Goal: Information Seeking & Learning: Learn about a topic

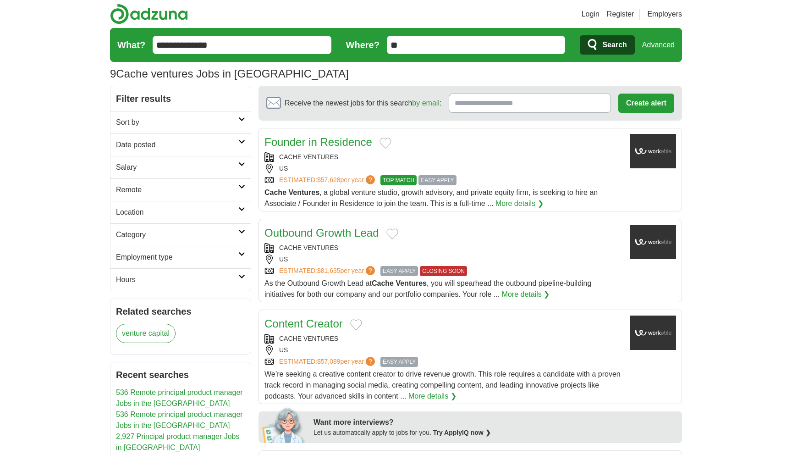
click at [213, 43] on input "**********" at bounding box center [242, 45] width 179 height 18
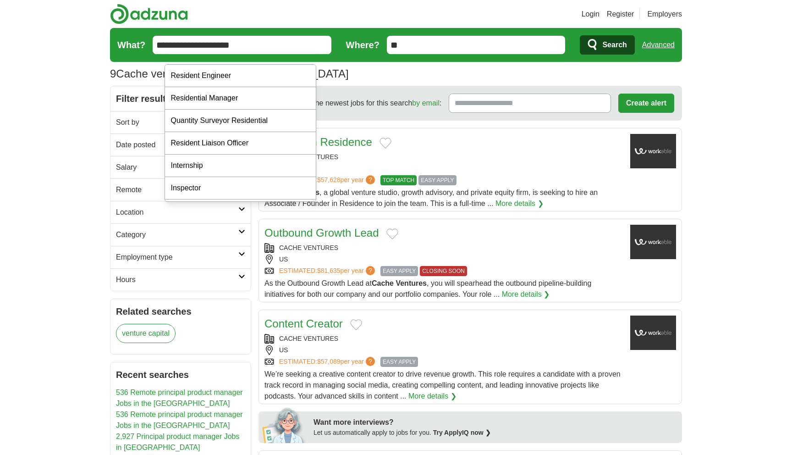
type input "**********"
click at [580, 35] on button "Search" at bounding box center [607, 44] width 55 height 19
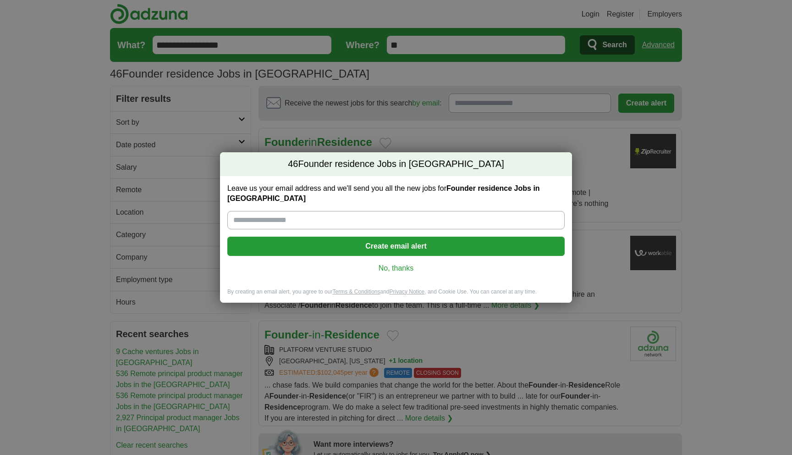
click at [412, 281] on div "Leave us your email address and we'll send you all the new jobs for Founder res…" at bounding box center [396, 232] width 352 height 112
click at [402, 273] on link "No, thanks" at bounding box center [396, 268] width 323 height 10
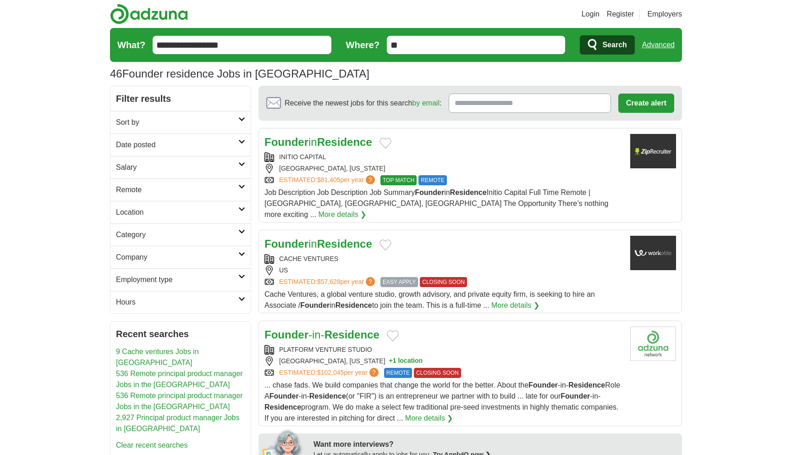
click at [603, 54] on span "Search" at bounding box center [614, 45] width 24 height 18
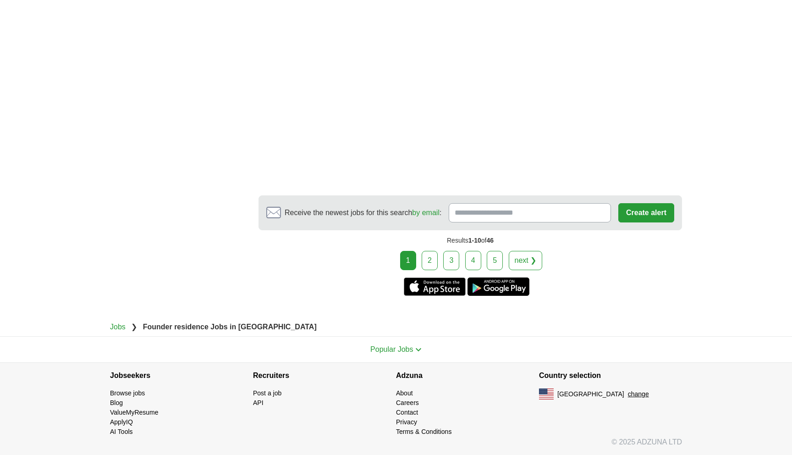
scroll to position [2071, 0]
click at [422, 270] on link "2" at bounding box center [430, 260] width 16 height 19
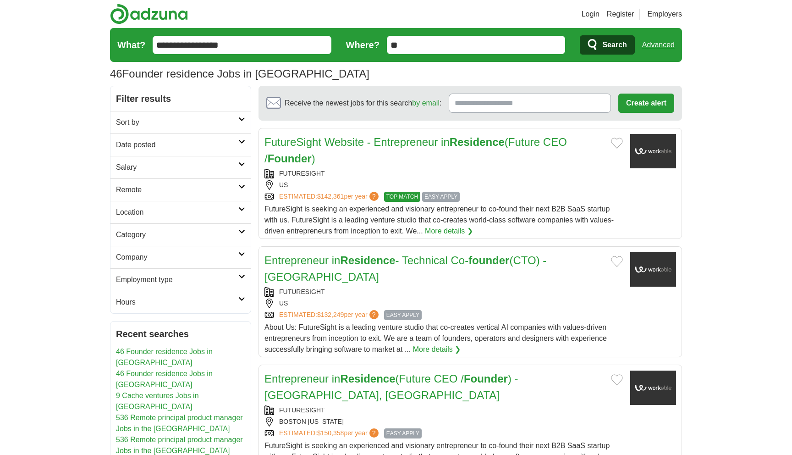
click at [233, 54] on input "**********" at bounding box center [242, 45] width 179 height 18
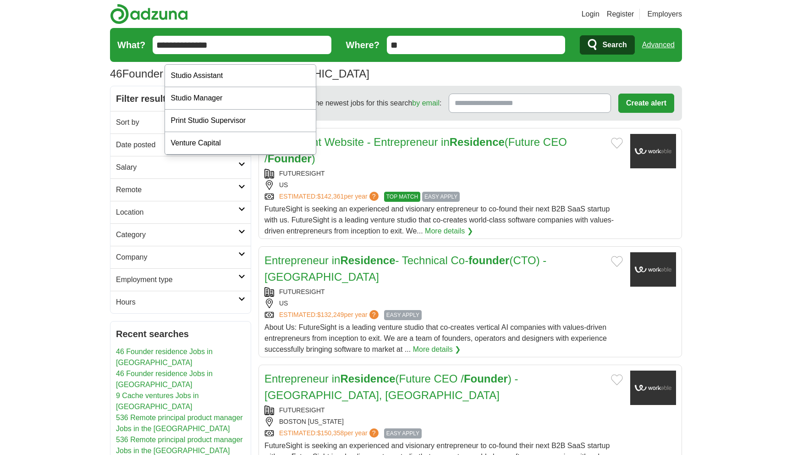
type input "**********"
click at [588, 51] on icon "submit" at bounding box center [593, 45] width 11 height 13
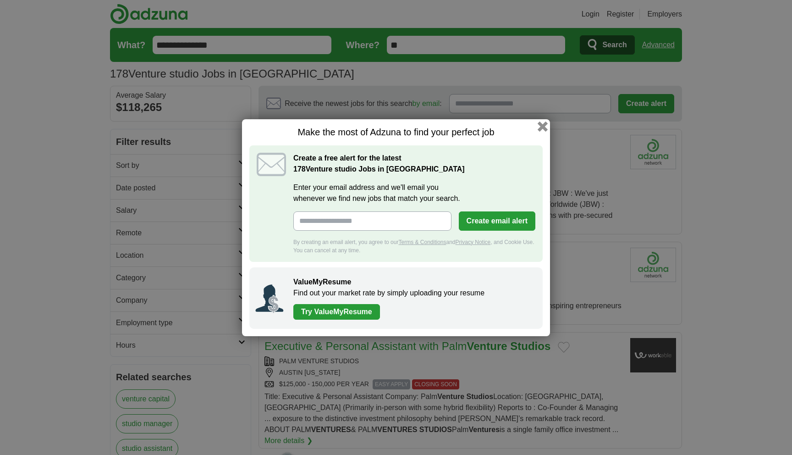
click at [548, 121] on button "button" at bounding box center [543, 126] width 10 height 10
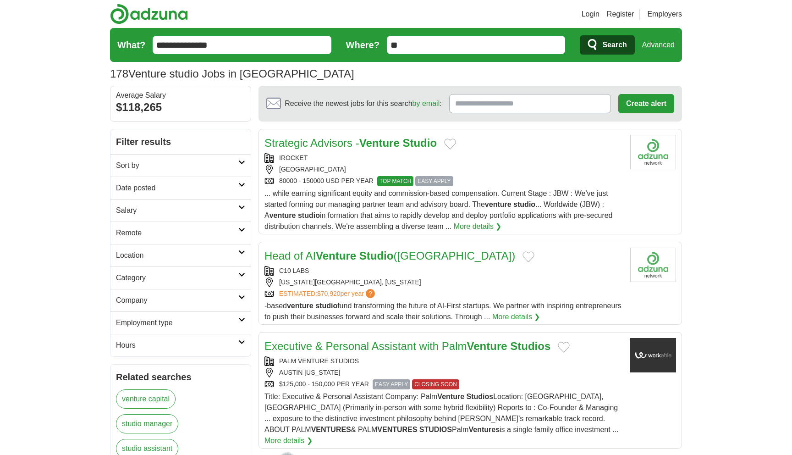
click at [374, 149] on link "Strategic Advisors - Venture Studio" at bounding box center [351, 143] width 172 height 12
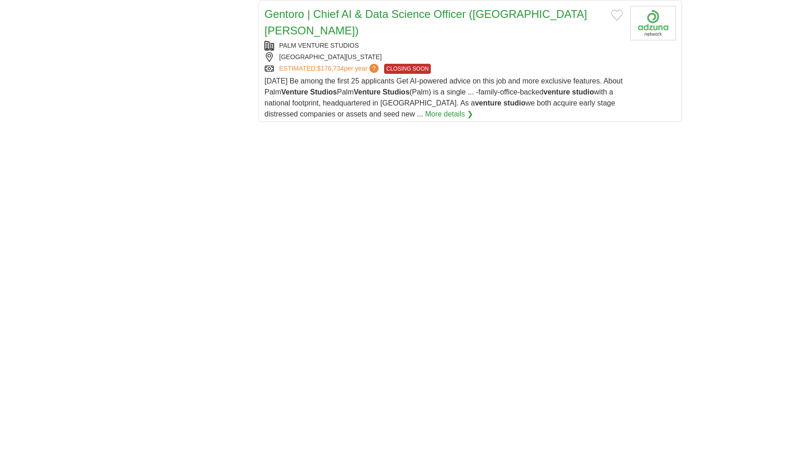
scroll to position [1290, 0]
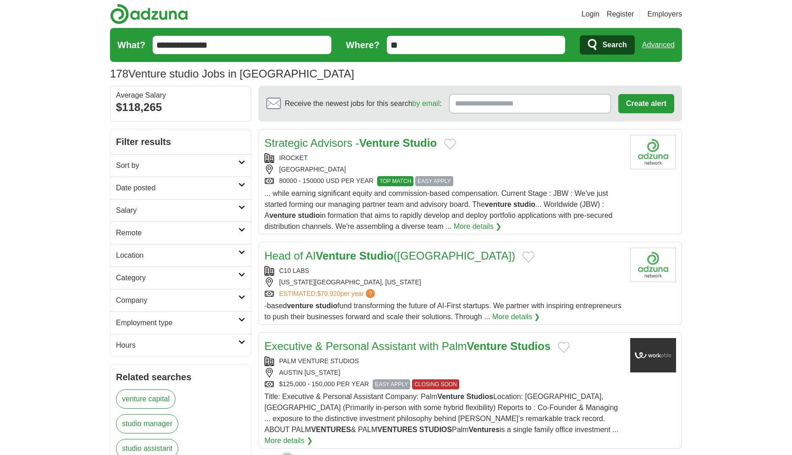
scroll to position [3, 0]
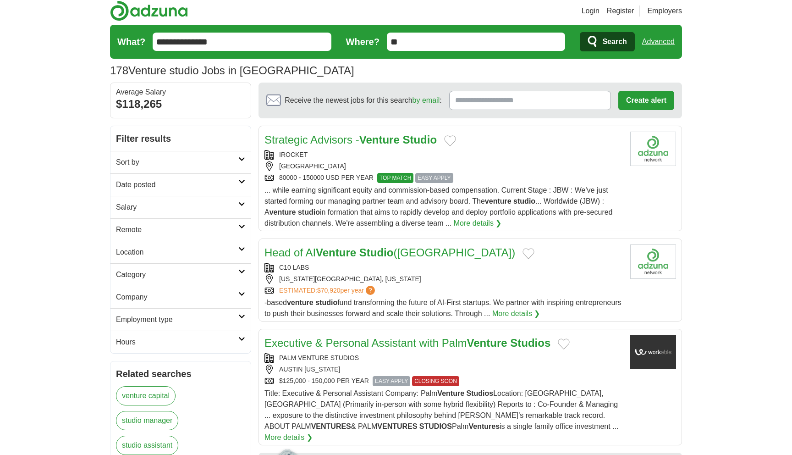
click at [159, 235] on h2 "Remote" at bounding box center [177, 229] width 122 height 11
click at [153, 255] on link "Remote jobs" at bounding box center [136, 252] width 41 height 8
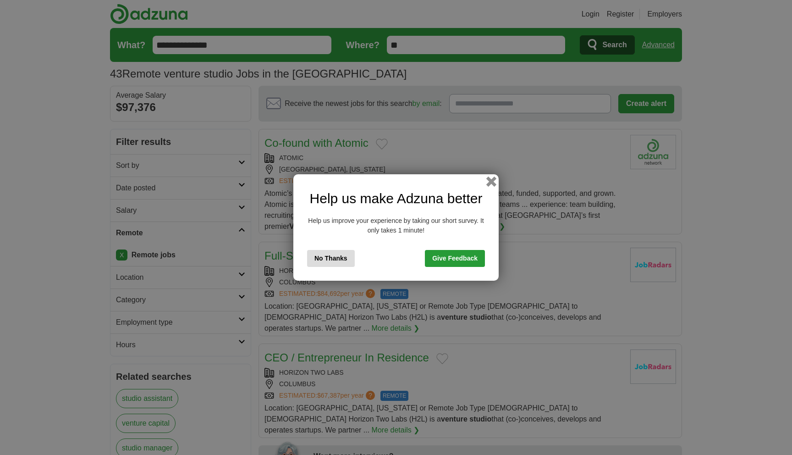
click at [496, 176] on button "button" at bounding box center [491, 181] width 10 height 10
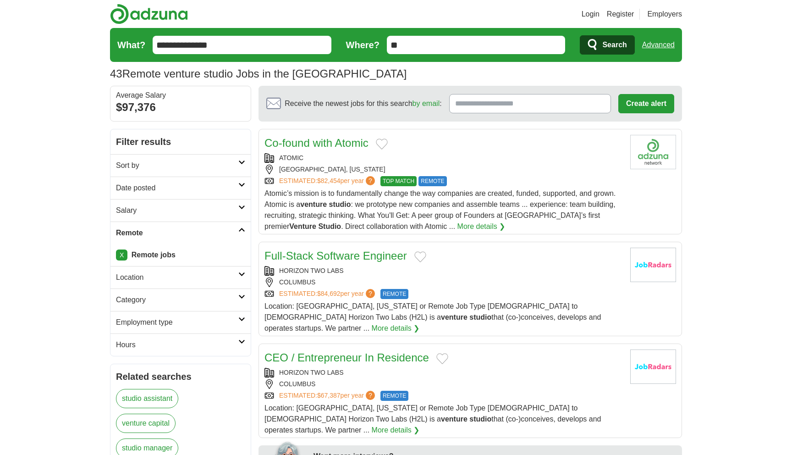
click at [363, 149] on link "Co-found with Atomic" at bounding box center [317, 143] width 104 height 12
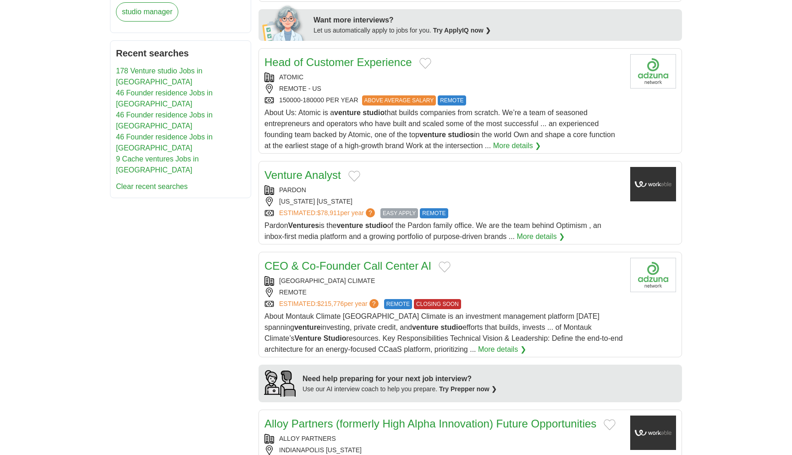
scroll to position [436, 0]
click at [374, 68] on link "Head of Customer Experience" at bounding box center [339, 61] width 148 height 12
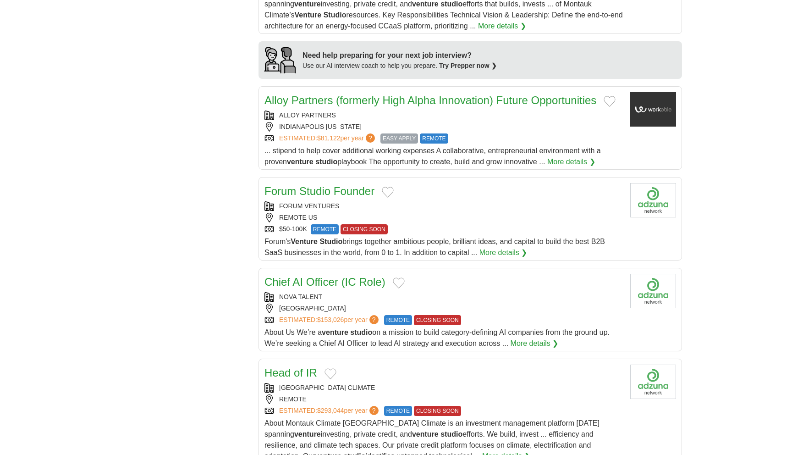
scroll to position [813, 0]
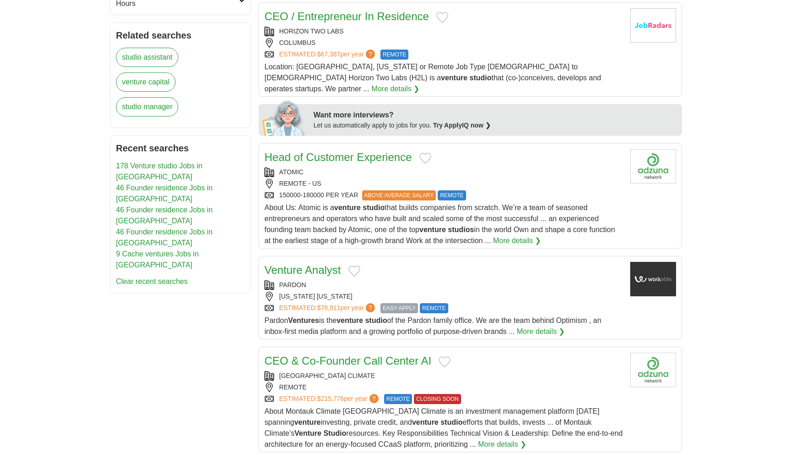
scroll to position [454, 0]
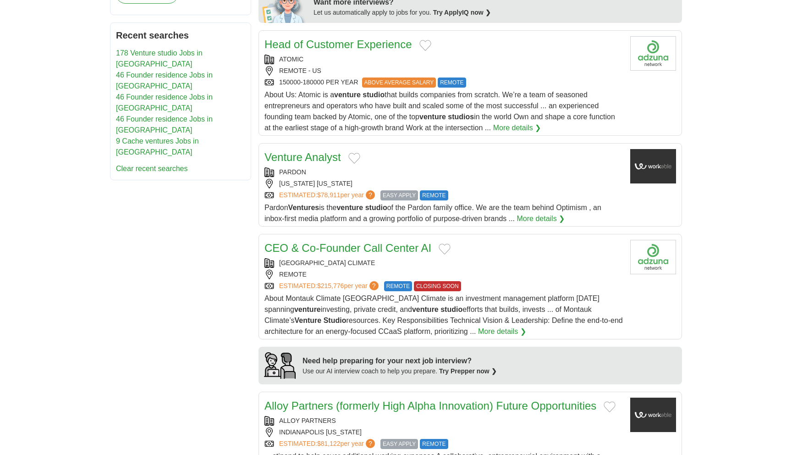
click at [412, 50] on link "Head of Customer Experience" at bounding box center [339, 44] width 148 height 12
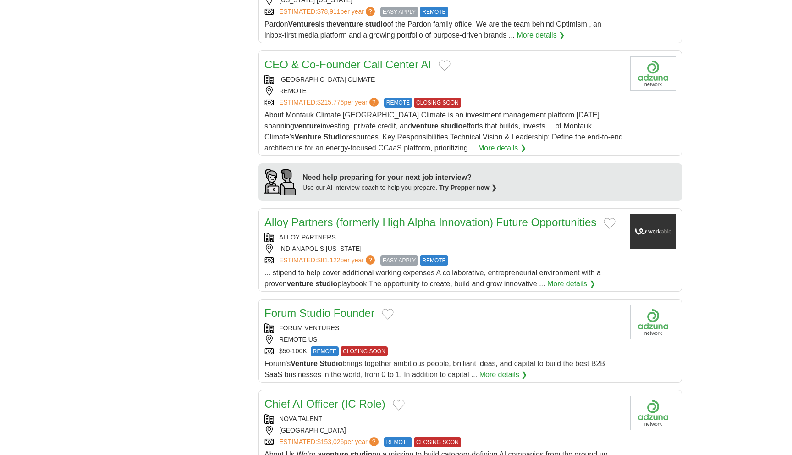
scroll to position [647, 0]
